Goal: Navigation & Orientation: Find specific page/section

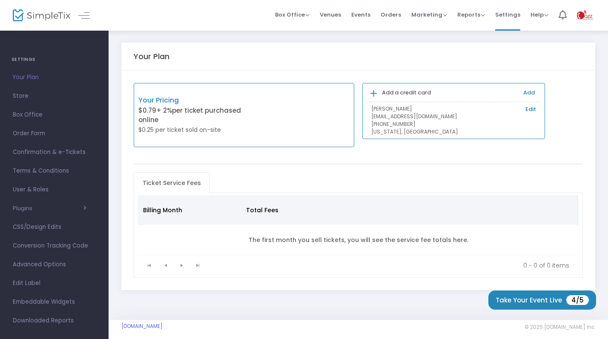
click at [269, 117] on div "Your Pricing $0.79 + 2% per ticket purchased online $0.25 per ticket sold on-si…" at bounding box center [244, 115] width 221 height 64
click at [530, 93] on link "Add" at bounding box center [528, 93] width 11 height 8
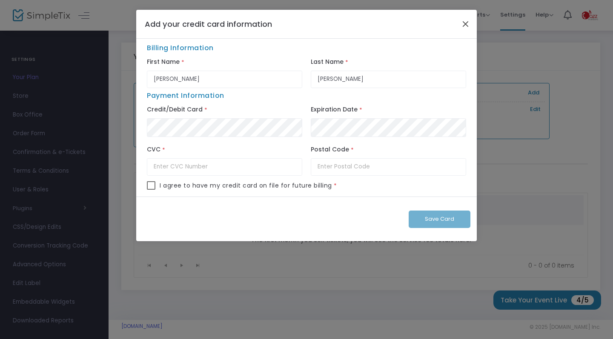
click at [464, 23] on button "Close" at bounding box center [465, 23] width 11 height 11
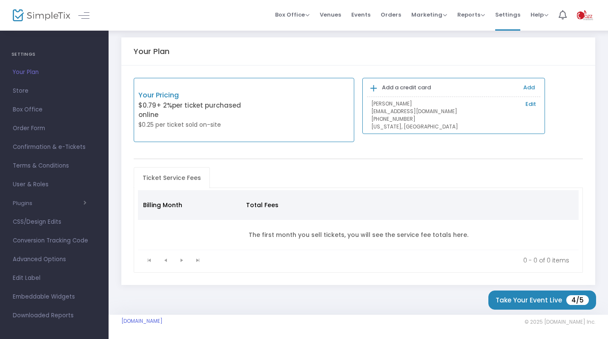
scroll to position [9, 0]
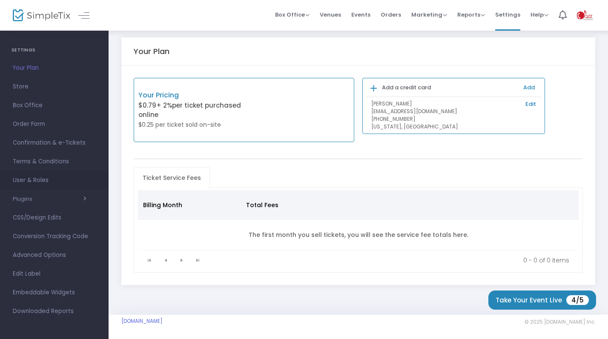
click at [40, 182] on span "User & Roles" at bounding box center [54, 180] width 83 height 11
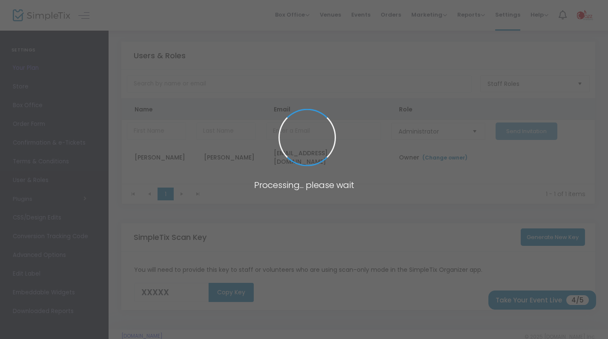
type input "WPVJ2"
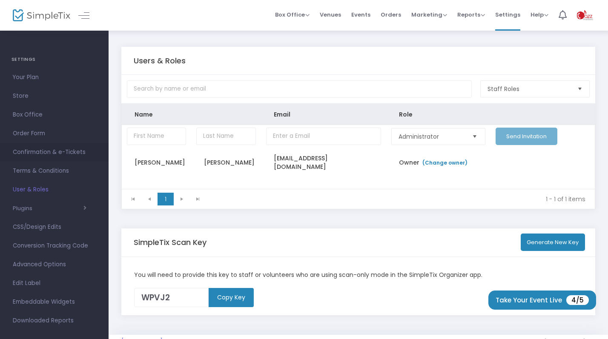
click at [51, 154] on span "Confirmation & e-Tickets" at bounding box center [54, 152] width 83 height 11
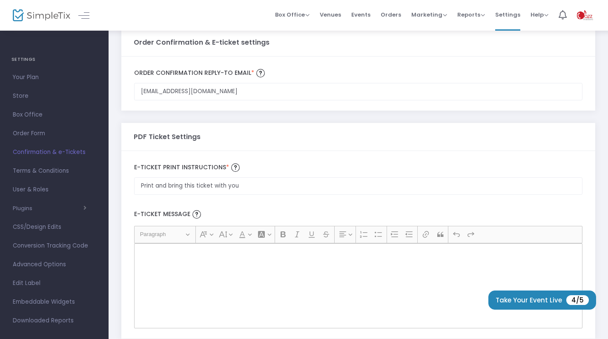
scroll to position [71, 0]
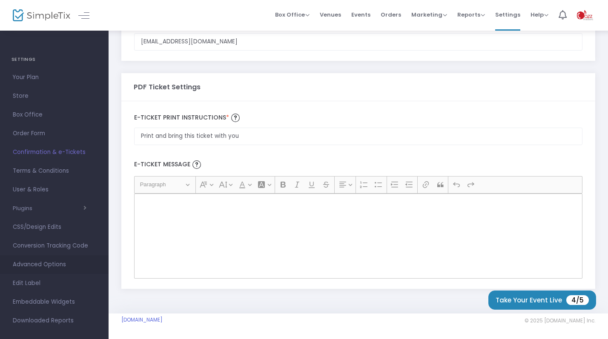
click at [55, 265] on span "Advanced Options" at bounding box center [54, 264] width 83 height 11
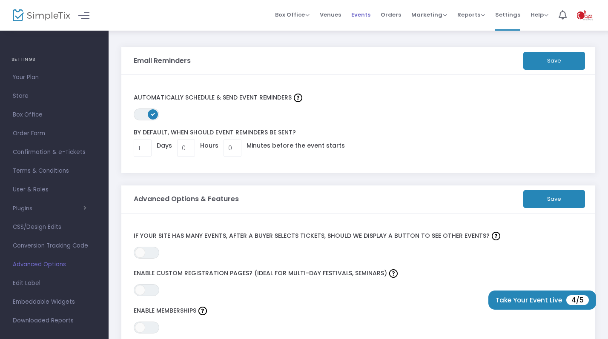
click at [362, 14] on span "Events" at bounding box center [360, 15] width 19 height 22
